Goal: Transaction & Acquisition: Purchase product/service

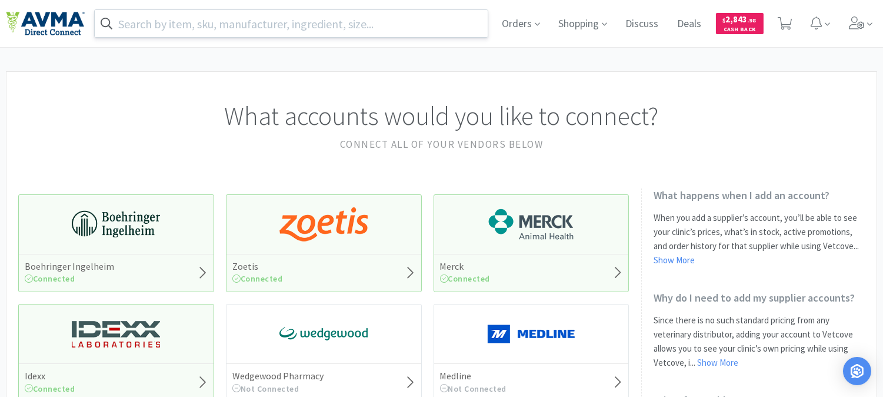
click at [272, 25] on input "text" at bounding box center [291, 23] width 393 height 27
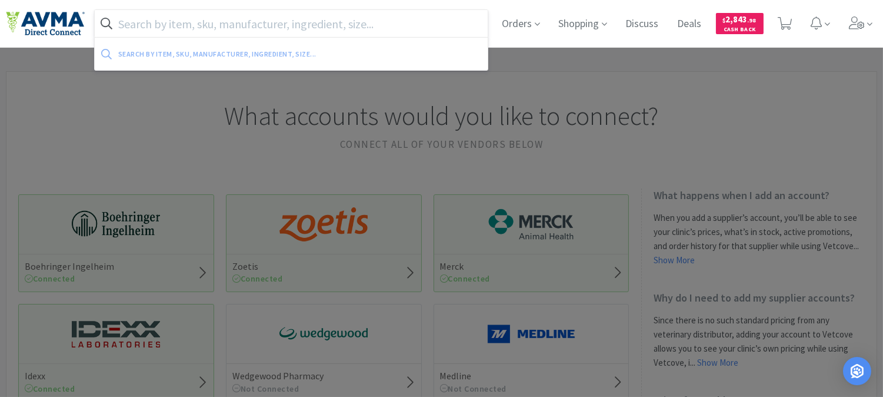
paste input "Hcsc Hps Ivr/cw"
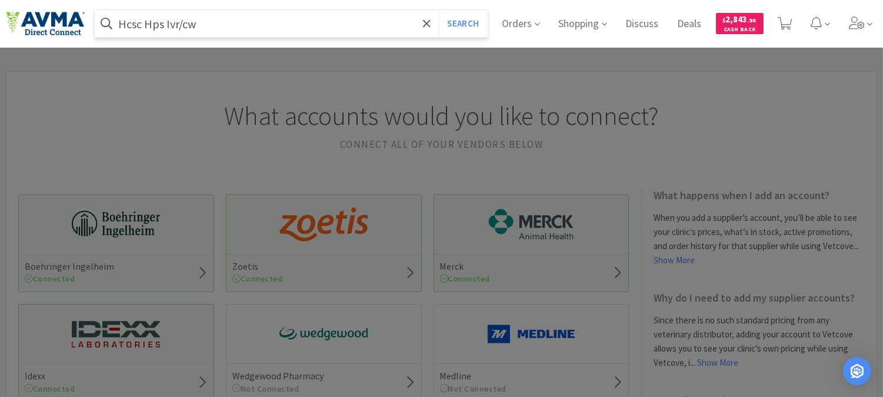
click at [297, 31] on input "Hcsc Hps Ivr/cw" at bounding box center [291, 23] width 393 height 27
click at [265, 22] on input "Hcsc Hps Ivr/cw" at bounding box center [291, 23] width 393 height 27
click at [244, 22] on input "Hcsc Hps Ivr/cw" at bounding box center [291, 23] width 393 height 27
drag, startPoint x: 214, startPoint y: 24, endPoint x: 78, endPoint y: 29, distance: 135.4
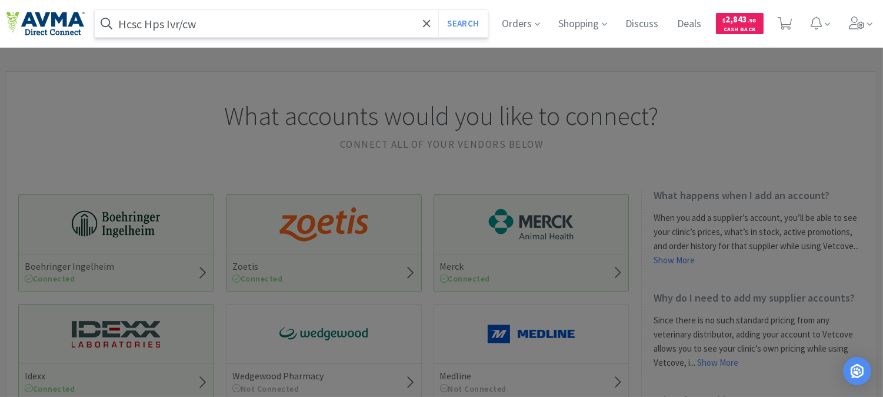
click at [78, 29] on div "Hcsc Hps Ivr/cw Search Orders Shopping Discuss Discuss Deals Deals $ 2,843 . 98…" at bounding box center [441, 23] width 871 height 47
paste input "078934204"
type input "078934204"
click at [463, 15] on button "Search" at bounding box center [462, 23] width 49 height 27
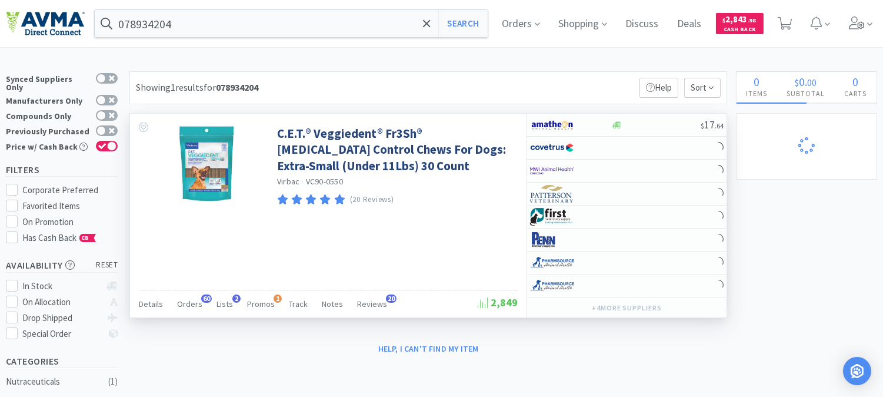
select select "1"
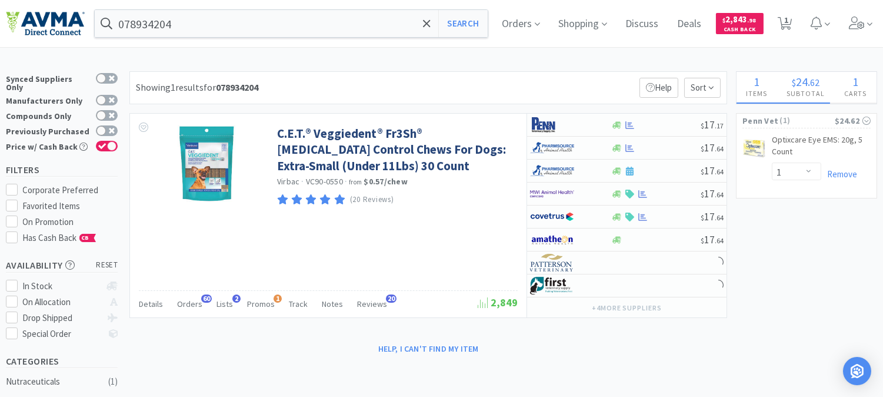
select select "1"
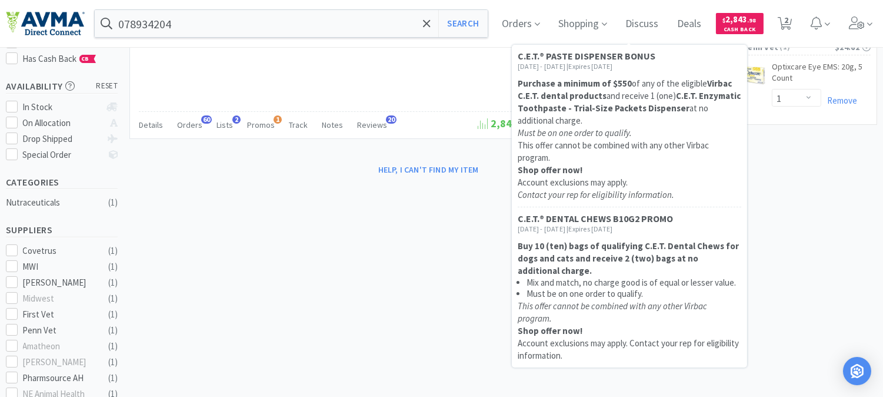
scroll to position [196, 0]
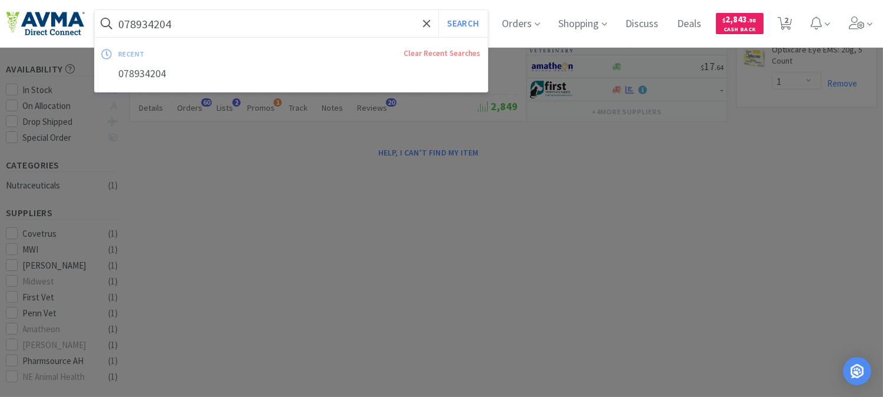
click at [231, 21] on input "078934204" at bounding box center [291, 23] width 393 height 27
paste input "4163"
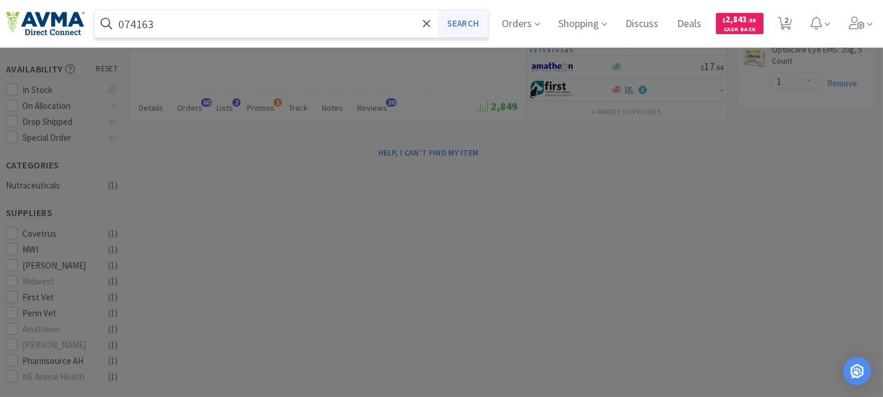
click at [455, 25] on button "Search" at bounding box center [462, 23] width 49 height 27
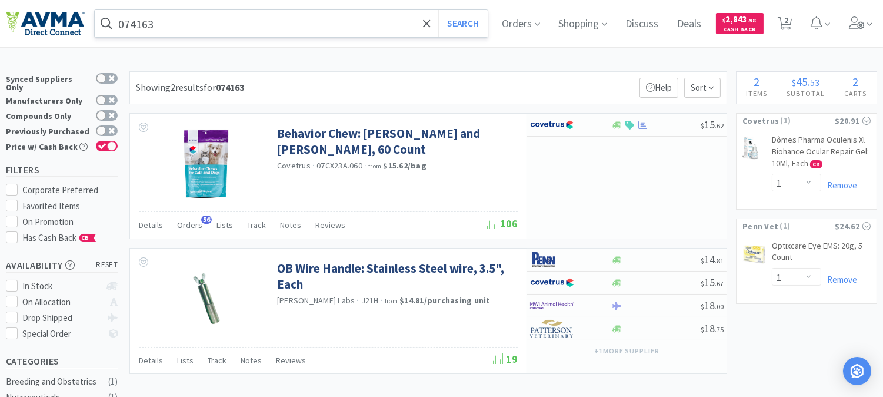
click at [168, 16] on input "074163" at bounding box center [291, 23] width 393 height 27
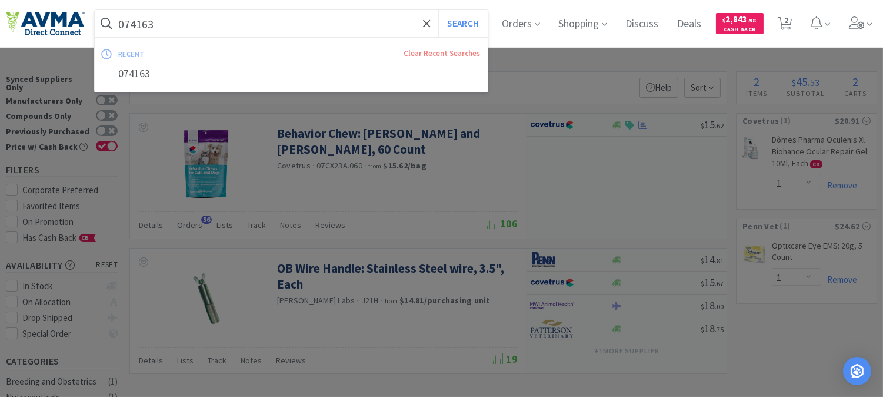
paste input "8013092"
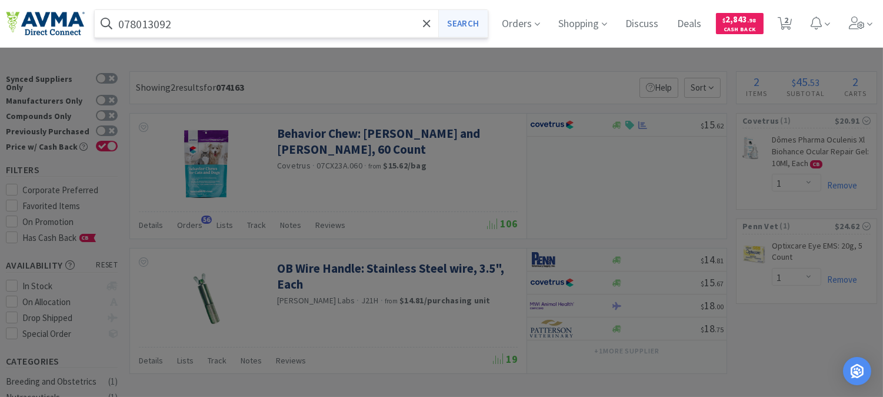
click at [477, 25] on button "Search" at bounding box center [462, 23] width 49 height 27
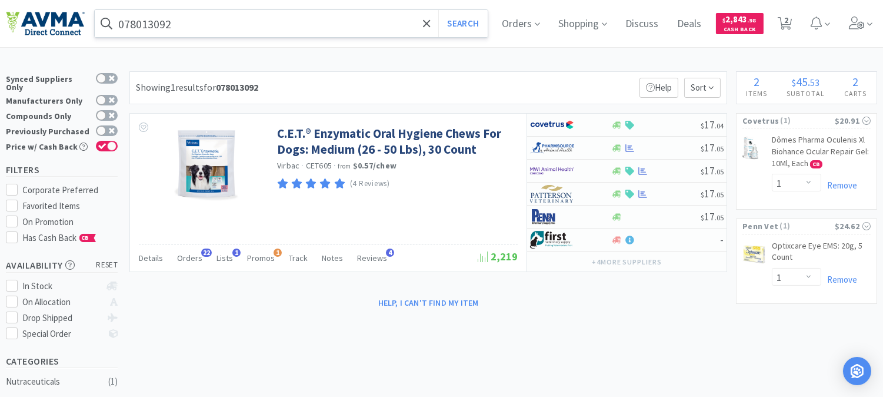
click at [197, 24] on input "078013092" at bounding box center [291, 23] width 393 height 27
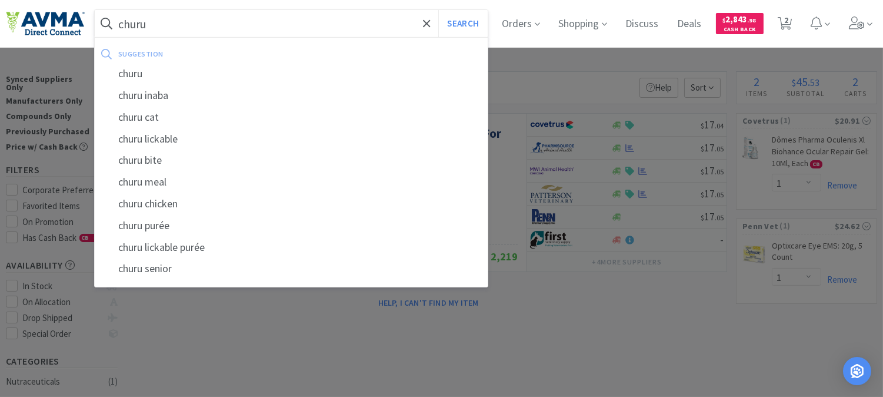
click at [438, 10] on button "Search" at bounding box center [462, 23] width 49 height 27
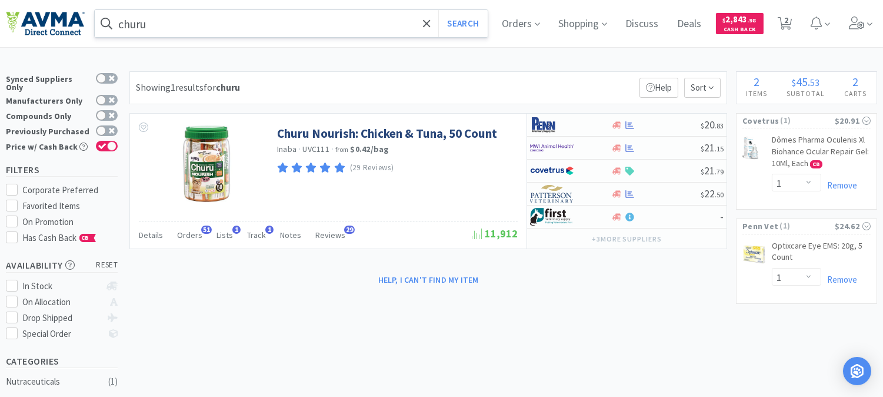
click at [181, 21] on input "churu" at bounding box center [291, 23] width 393 height 27
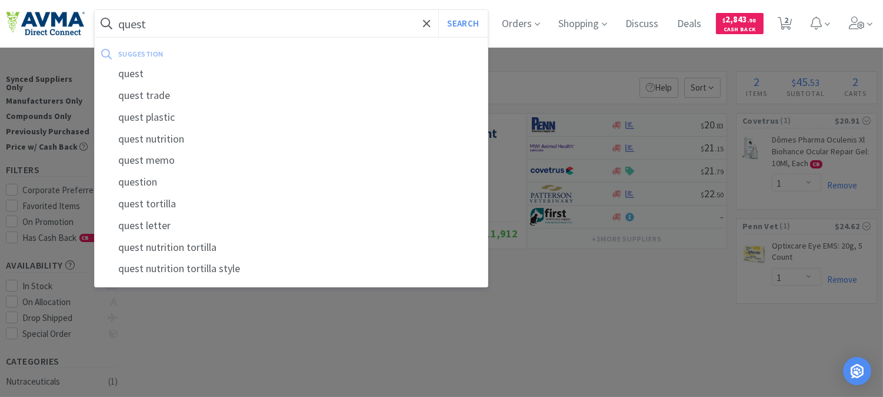
type input "quest"
click at [438, 10] on button "Search" at bounding box center [462, 23] width 49 height 27
